Goal: Information Seeking & Learning: Find specific fact

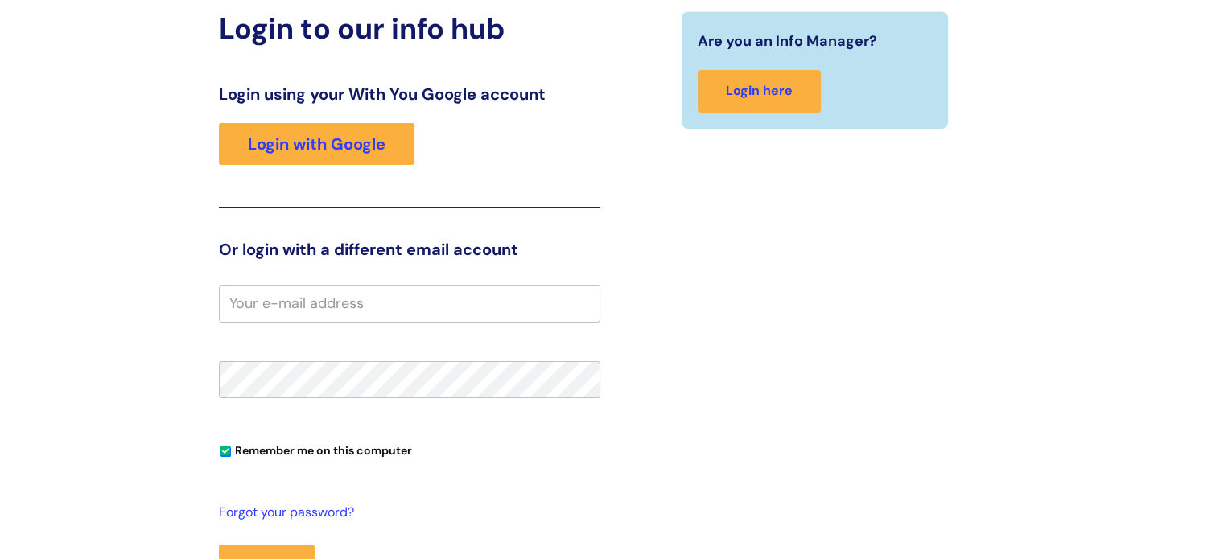
scroll to position [167, 0]
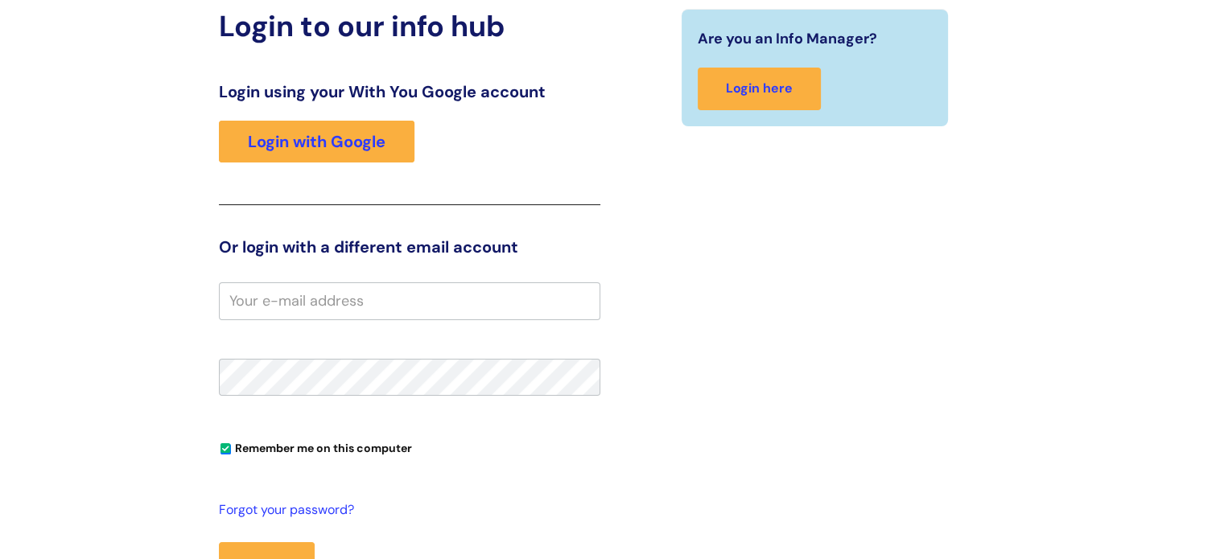
click at [339, 298] on input "email" at bounding box center [410, 301] width 382 height 37
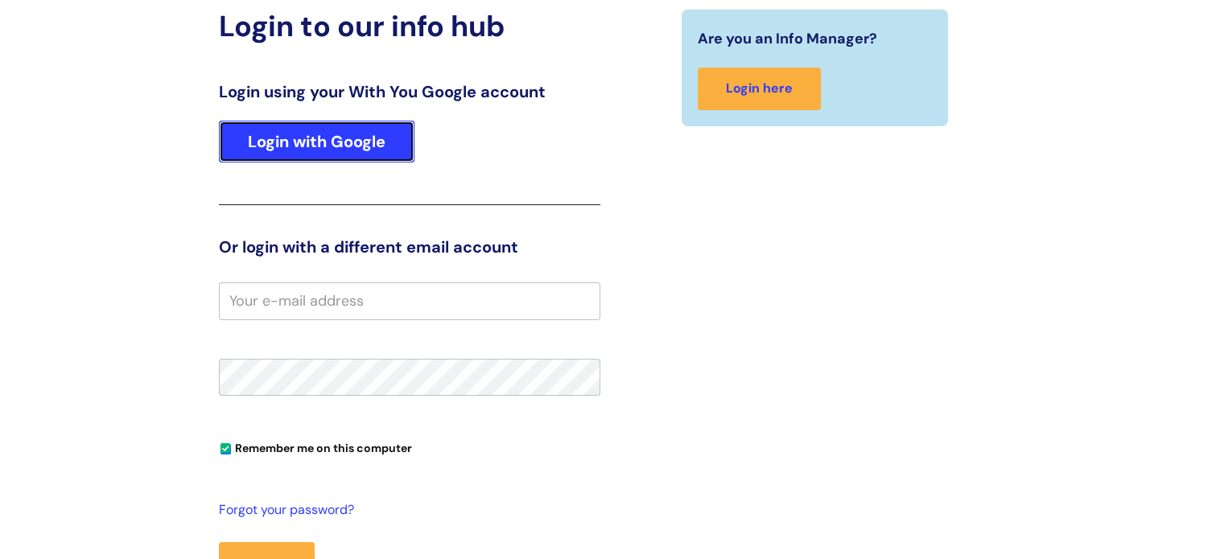
click at [406, 152] on link "Login with Google" at bounding box center [317, 142] width 196 height 42
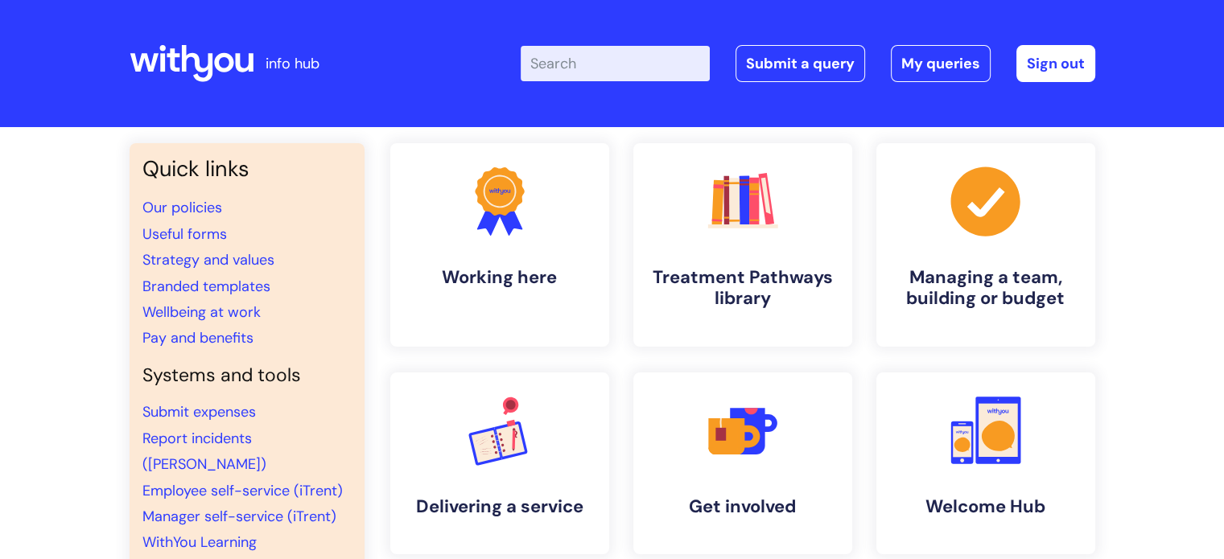
click at [645, 52] on input "Enter your search term here..." at bounding box center [615, 63] width 189 height 35
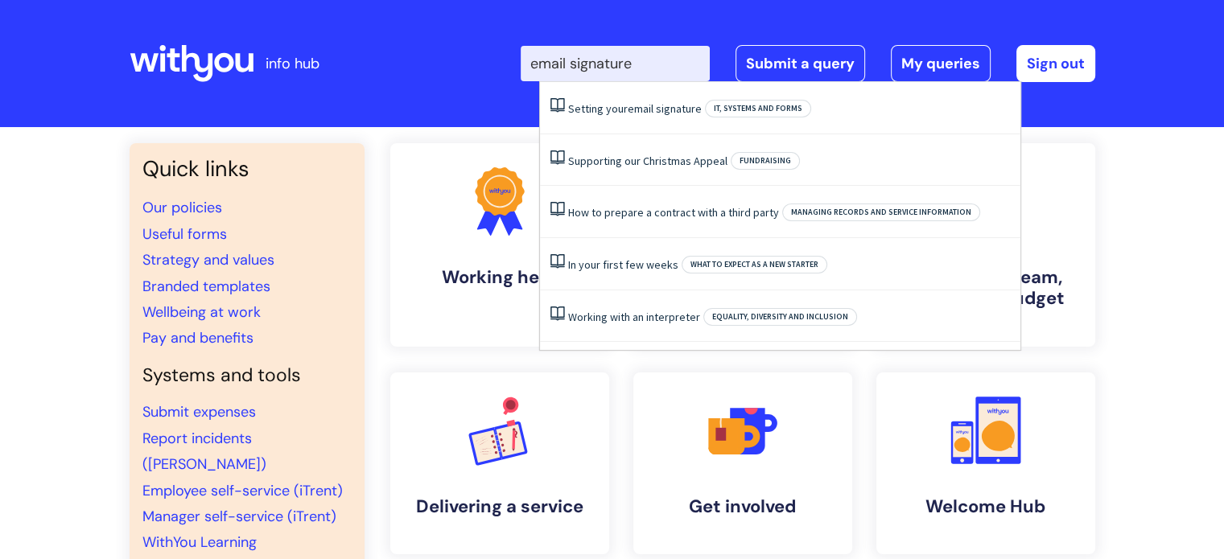
type input "email signature"
click button "Search" at bounding box center [0, 0] width 0 height 0
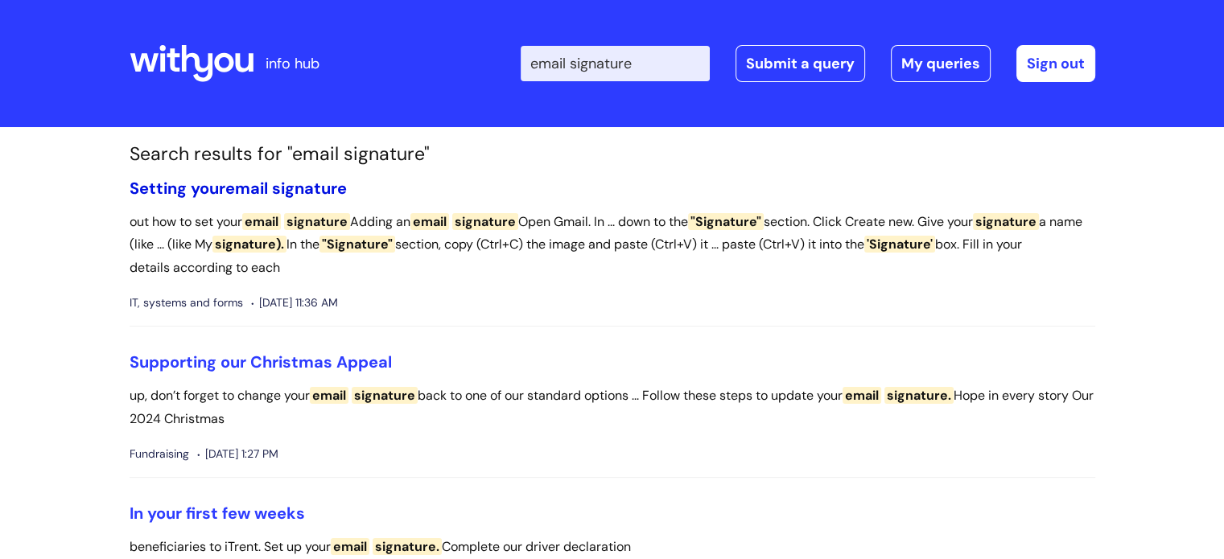
click at [233, 192] on span "email" at bounding box center [246, 188] width 43 height 21
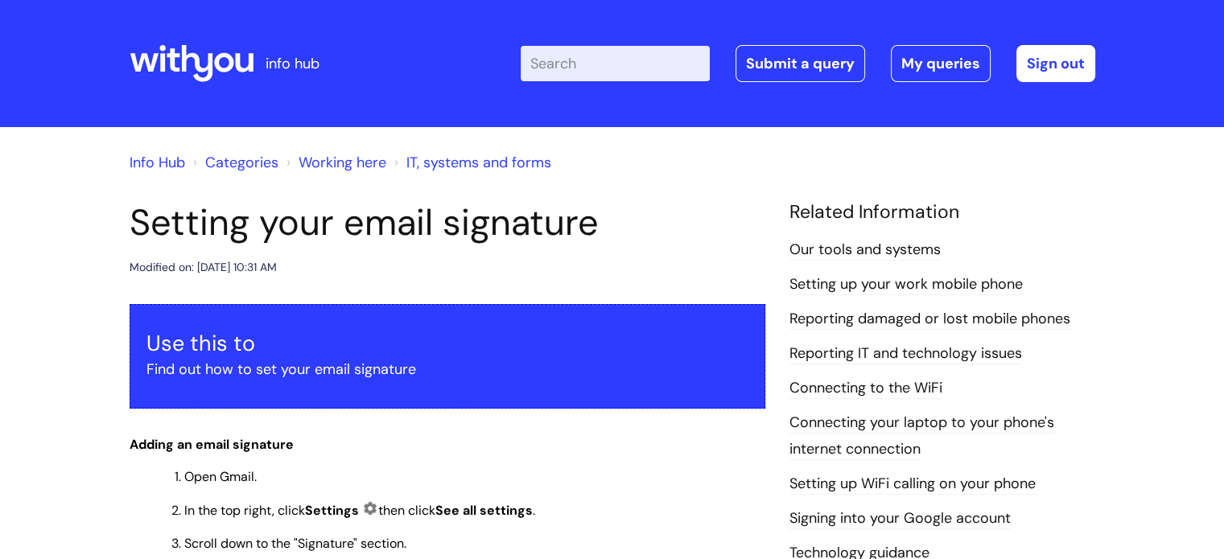
drag, startPoint x: 5, startPoint y: 4, endPoint x: 357, endPoint y: 31, distance: 353.6
click at [357, 31] on div "info hub" at bounding box center [250, 63] width 240 height 95
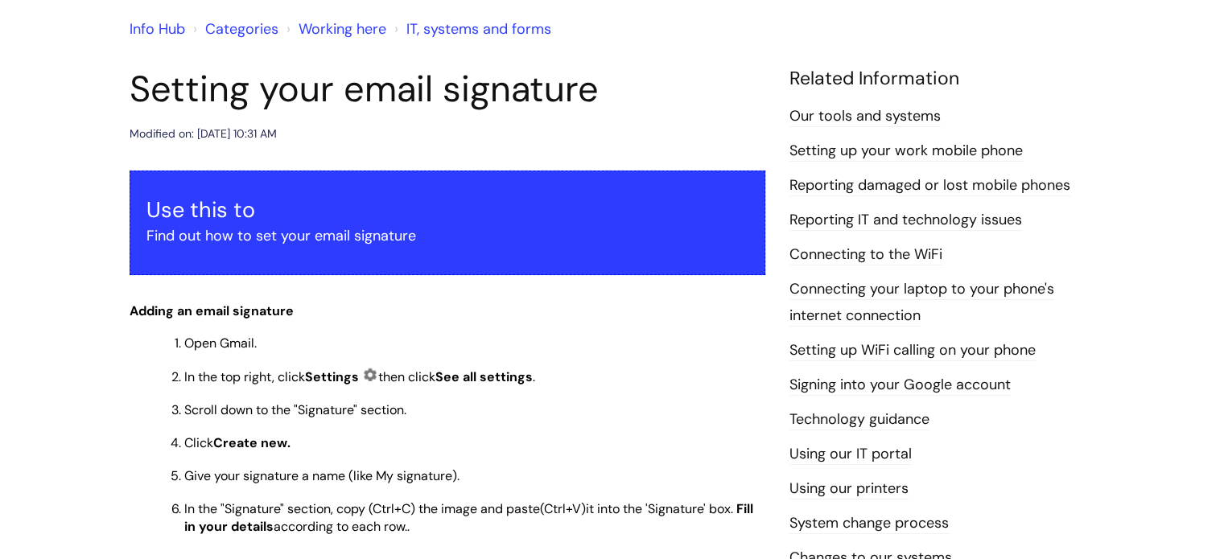
scroll to position [134, 0]
